Goal: Task Accomplishment & Management: Complete application form

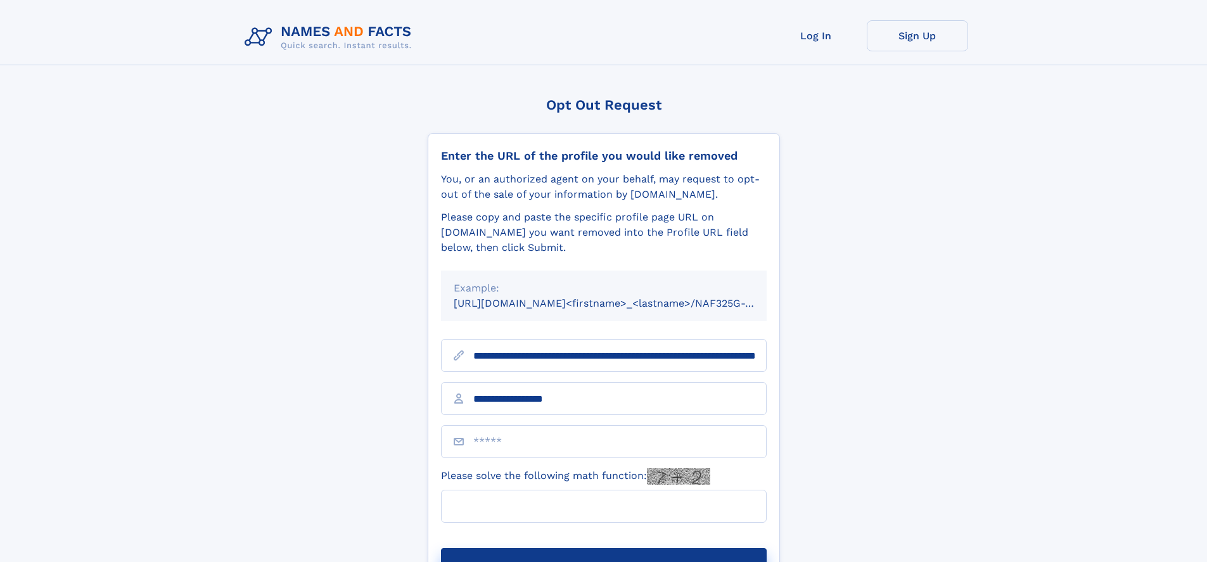
type input "**********"
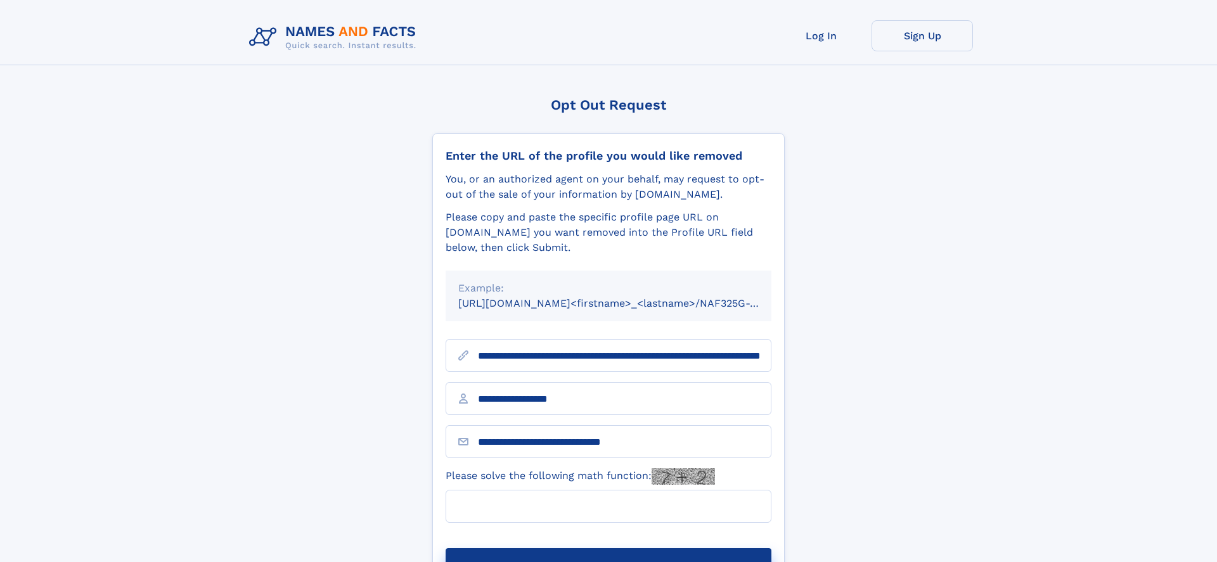
type input "**********"
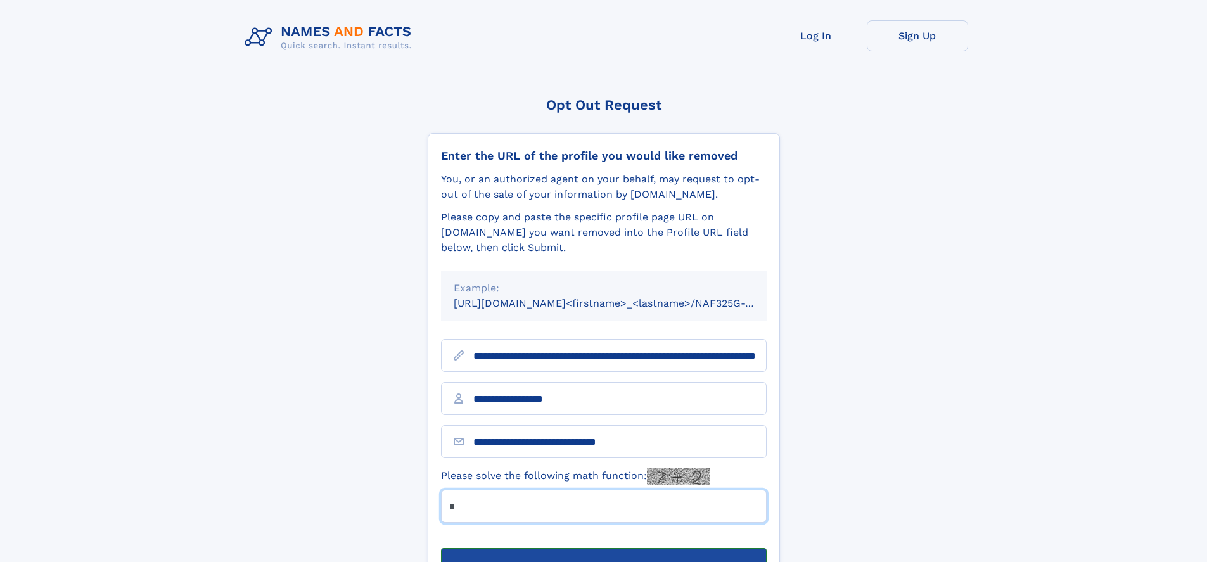
type input "*"
click at [603, 548] on button "Submit Opt Out Request" at bounding box center [604, 568] width 326 height 41
